Goal: Task Accomplishment & Management: Manage account settings

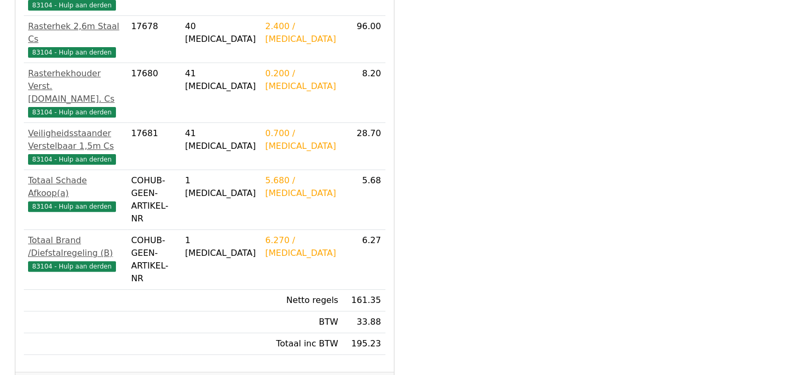
scroll to position [317, 0]
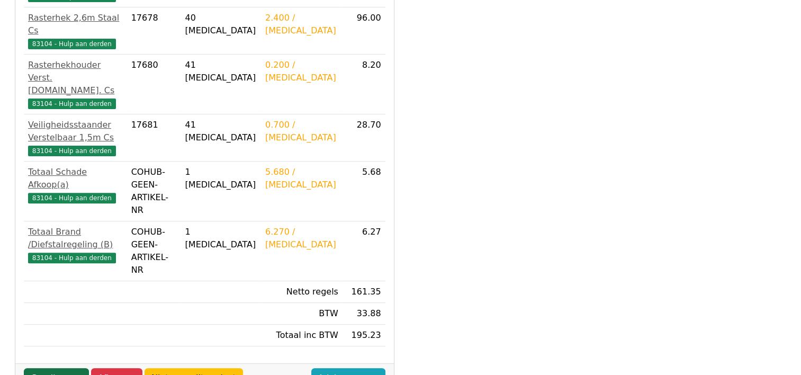
click at [54, 368] on link "Goedkeuren" at bounding box center [56, 378] width 65 height 20
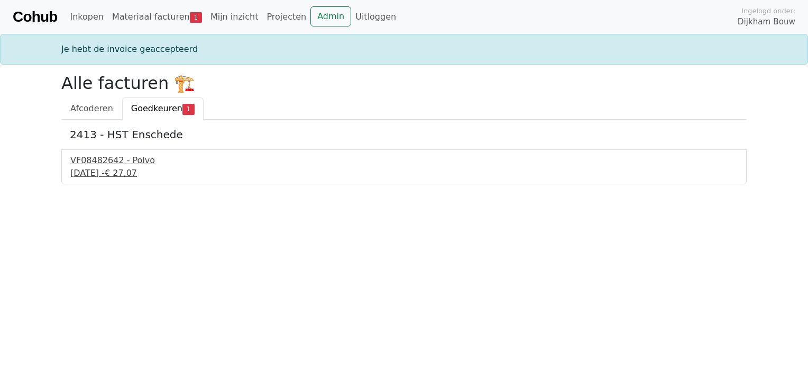
click at [134, 161] on div "VF08482642 - Polvo" at bounding box center [404, 160] width 668 height 13
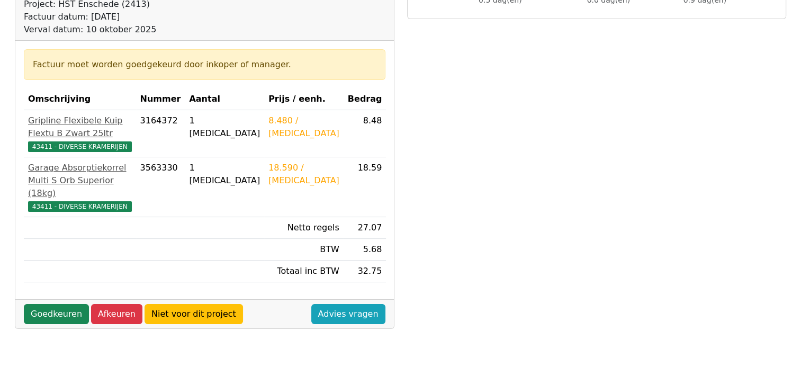
scroll to position [159, 0]
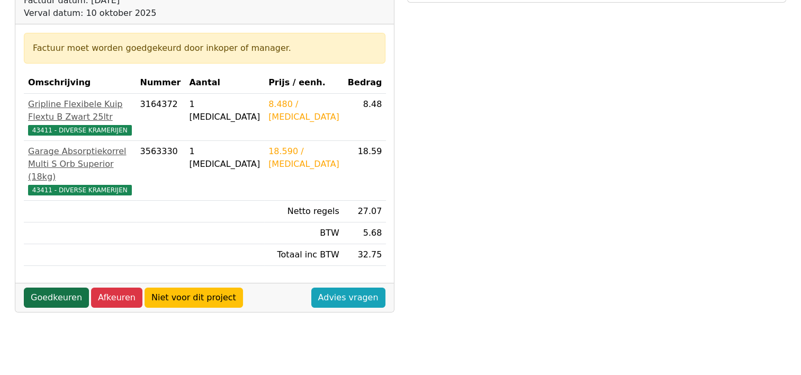
click at [49, 287] on link "Goedkeuren" at bounding box center [56, 297] width 65 height 20
